Goal: Information Seeking & Learning: Learn about a topic

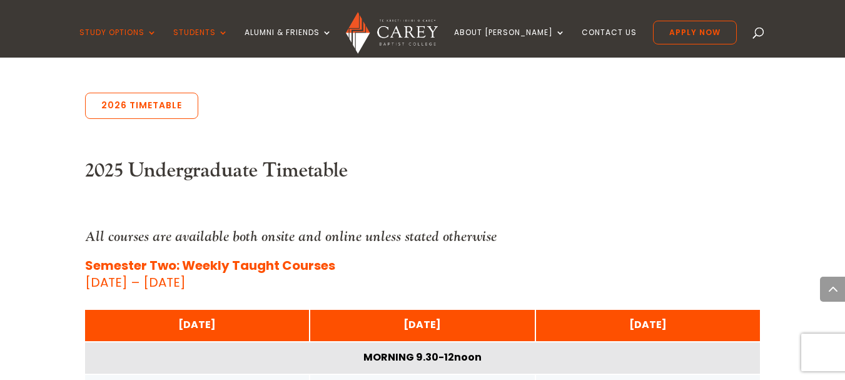
scroll to position [552, 0]
click at [158, 114] on link "2026 Timetable" at bounding box center [141, 106] width 113 height 26
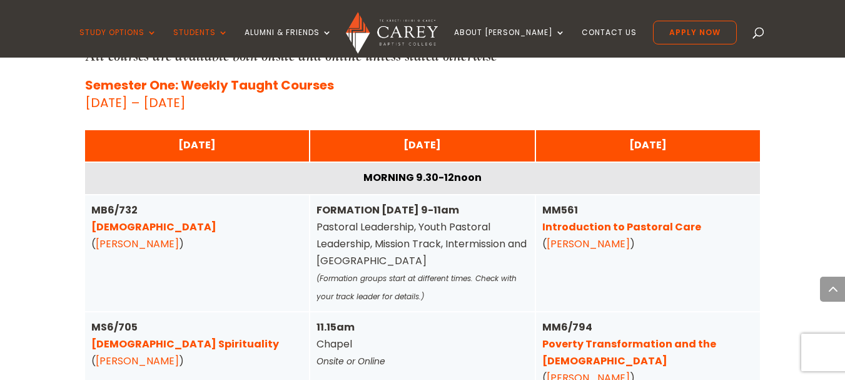
scroll to position [3114, 0]
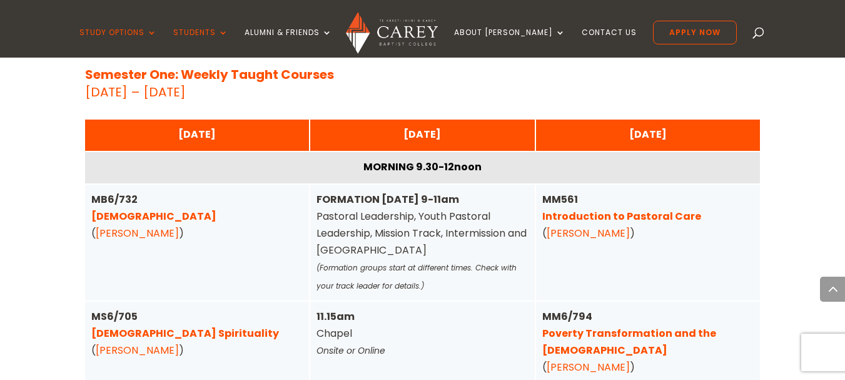
drag, startPoint x: 854, startPoint y: 168, endPoint x: 854, endPoint y: 194, distance: 25.7
click at [845, 194] on html "Study Options Certificate in [DEMOGRAPHIC_DATA] Leadership (Micro-credential) I…" at bounding box center [422, 159] width 845 height 6546
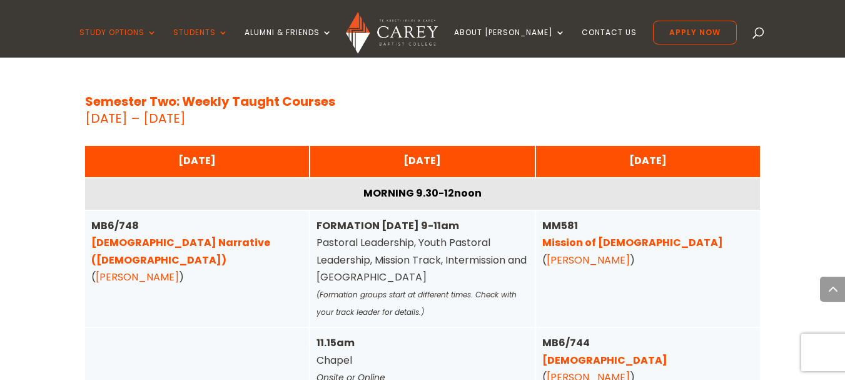
scroll to position [4105, 0]
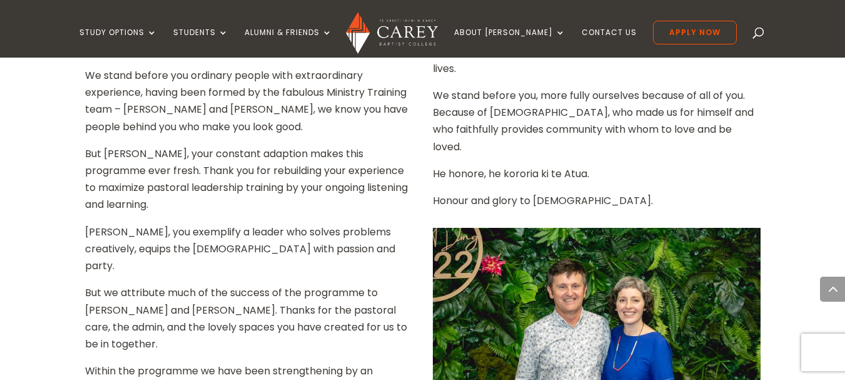
scroll to position [1174, 0]
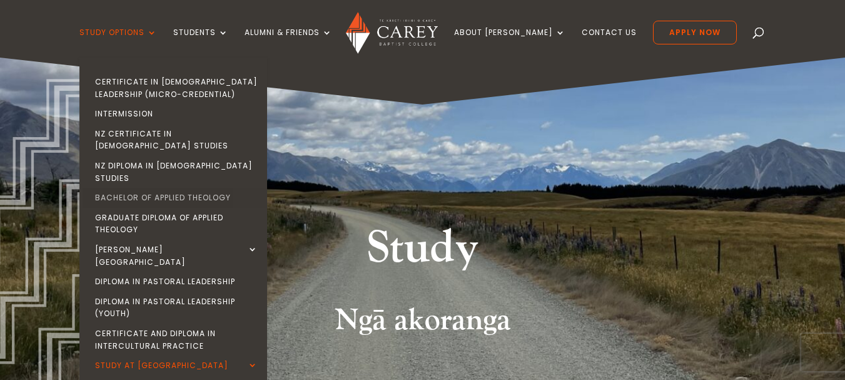
click at [145, 188] on link "Bachelor of Applied Theology" at bounding box center [177, 198] width 188 height 20
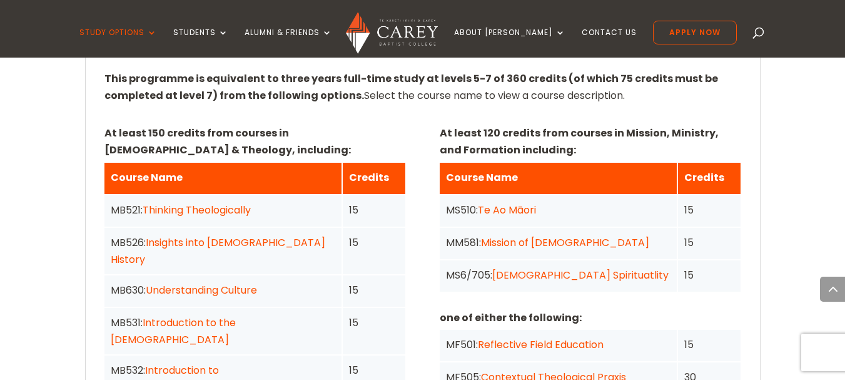
scroll to position [967, 0]
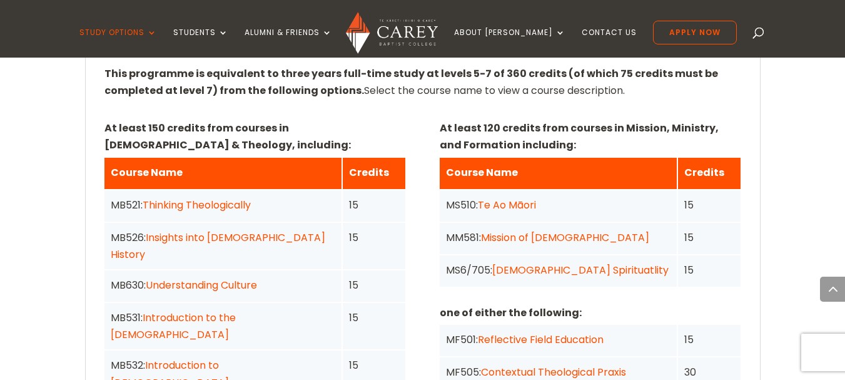
drag, startPoint x: 0, startPoint y: 0, endPoint x: 845, endPoint y: 162, distance: 860.6
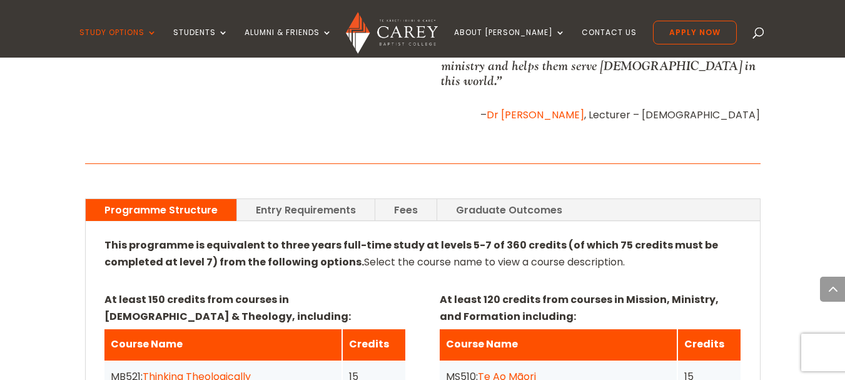
scroll to position [776, 0]
